Goal: Task Accomplishment & Management: Manage account settings

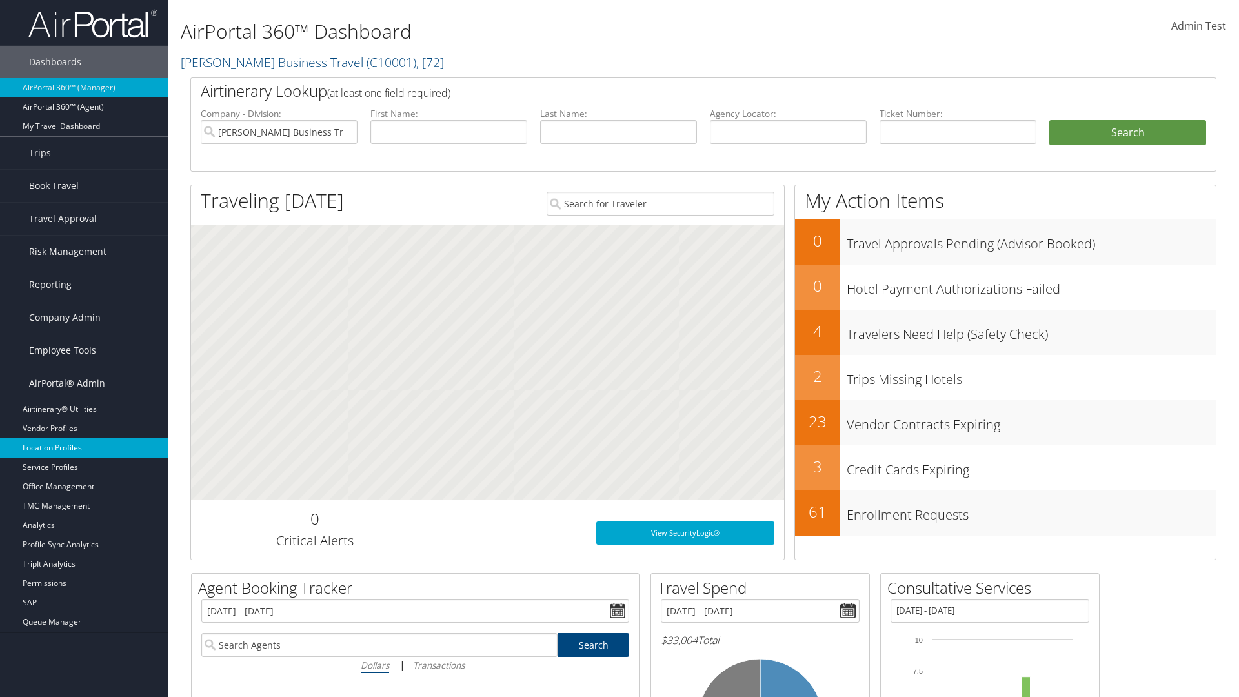
click at [84, 448] on link "Location Profiles" at bounding box center [84, 447] width 168 height 19
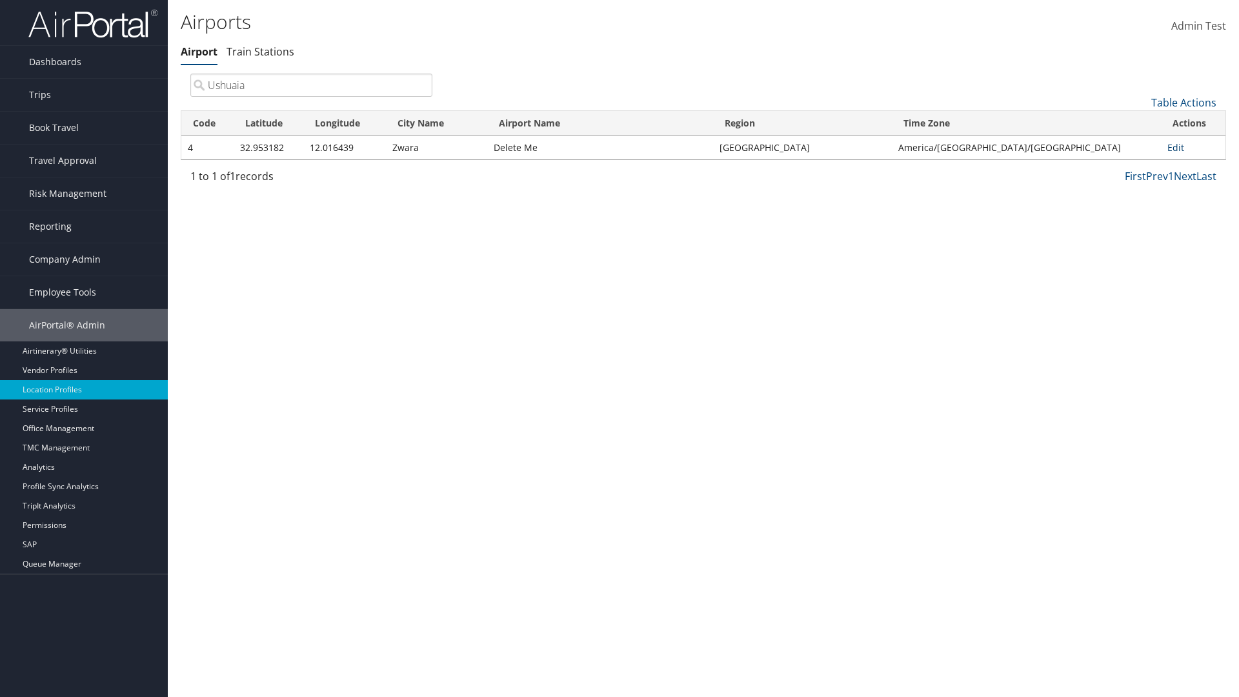
type input "Ushuaia"
click at [1171, 147] on link "Edit" at bounding box center [1175, 147] width 17 height 12
select select "26656"
select select "69"
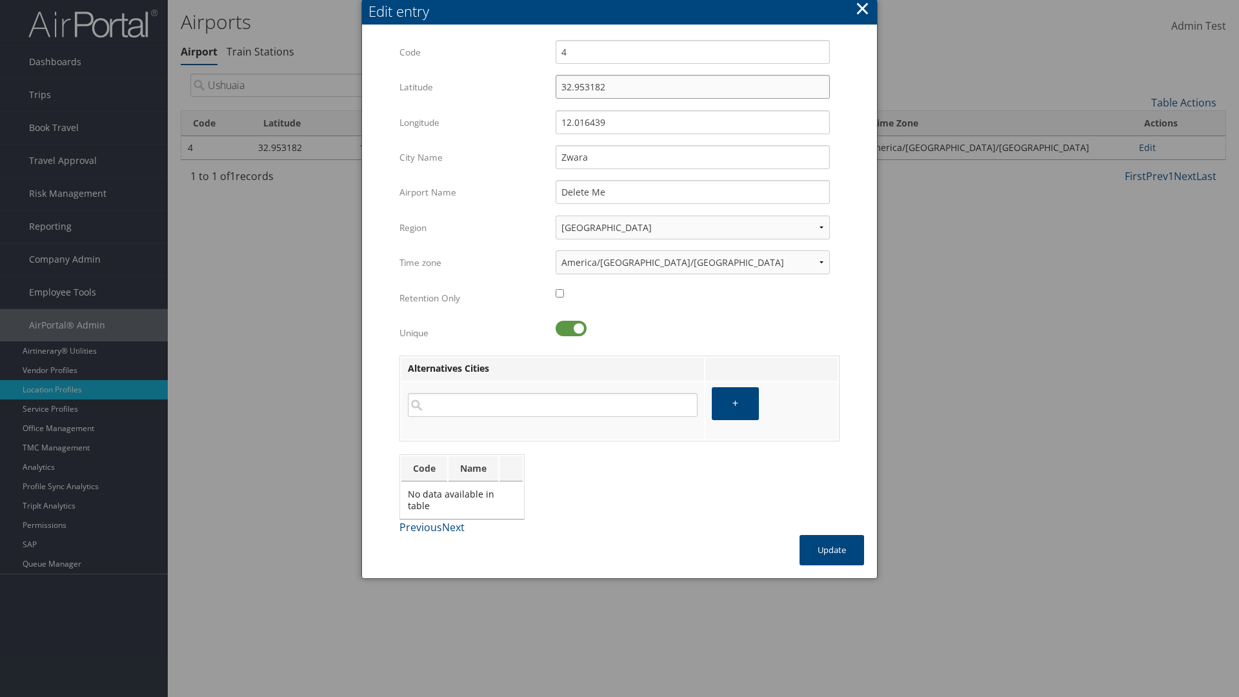
click at [692, 86] on input "32.953182" at bounding box center [692, 87] width 274 height 24
type input "95.323182"
